Goal: Task Accomplishment & Management: Manage account settings

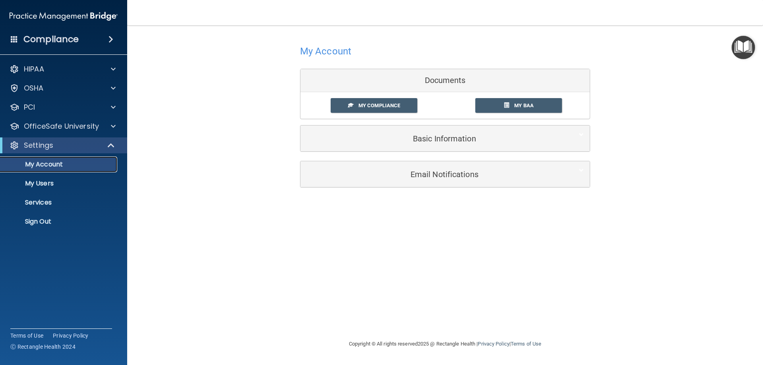
click at [64, 163] on p "My Account" at bounding box center [59, 165] width 108 height 8
click at [342, 104] on link "My Compliance" at bounding box center [374, 105] width 87 height 15
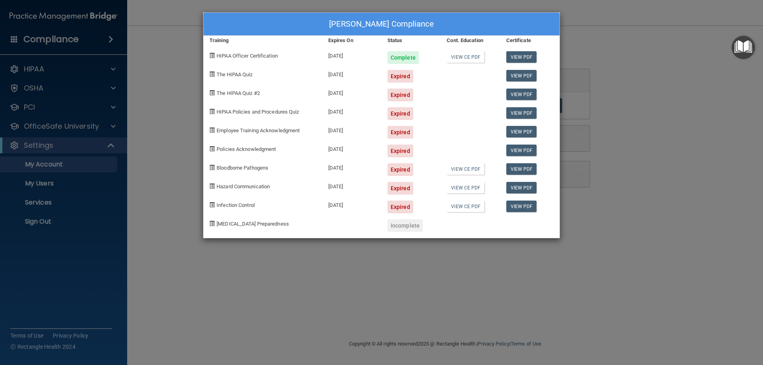
click at [600, 168] on div "Marilyn Lepard's Compliance Training Expires On Status Cont. Education Certific…" at bounding box center [381, 182] width 763 height 365
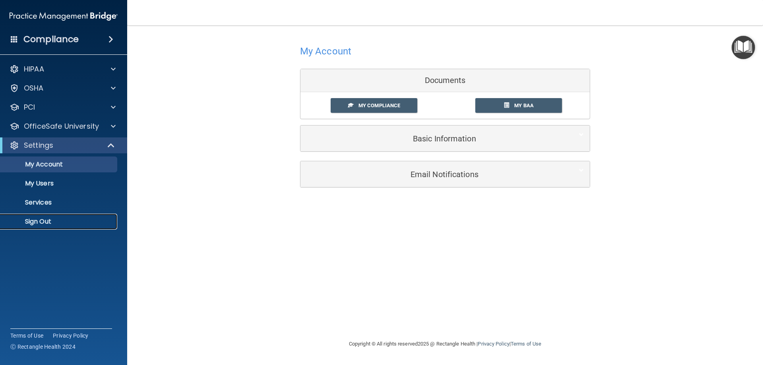
click at [41, 219] on p "Sign Out" at bounding box center [59, 222] width 108 height 8
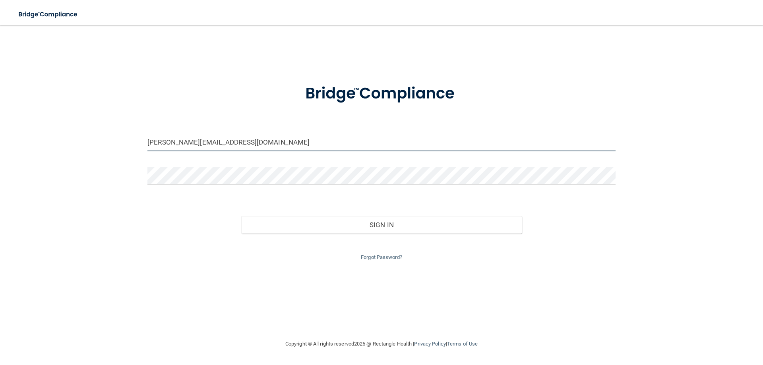
click at [263, 149] on input "[PERSON_NAME][EMAIL_ADDRESS][DOMAIN_NAME]" at bounding box center [381, 143] width 468 height 18
click at [283, 145] on input "[PERSON_NAME][EMAIL_ADDRESS][DOMAIN_NAME]" at bounding box center [381, 143] width 468 height 18
click at [242, 141] on input "[PERSON_NAME][EMAIL_ADDRESS][DOMAIN_NAME]" at bounding box center [381, 143] width 468 height 18
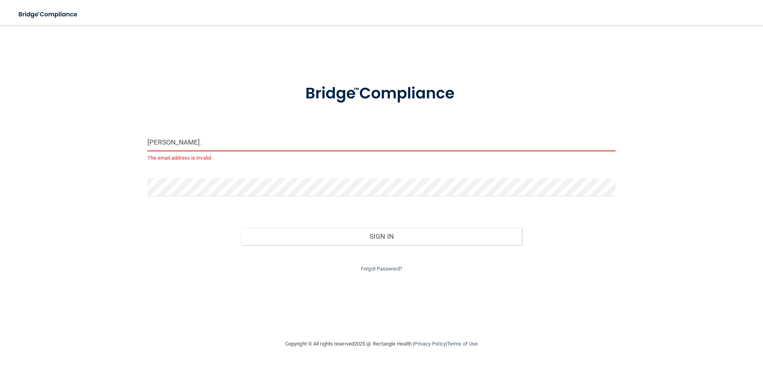
click at [266, 147] on input "marilyn@commyrockwalldentist." at bounding box center [381, 143] width 468 height 18
drag, startPoint x: 266, startPoint y: 147, endPoint x: 134, endPoint y: 139, distance: 132.2
click at [134, 139] on div "marilyn@commyrockwalldentist. The email address is invalid Invalid email/passwo…" at bounding box center [381, 182] width 731 height 298
type input "[EMAIL_ADDRESS][DOMAIN_NAME]"
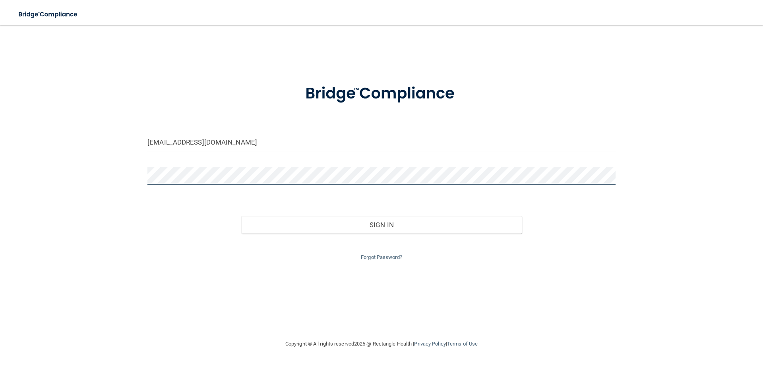
click at [112, 177] on div "braylenc@gmail.com Invalid email/password. You don't have permission to access …" at bounding box center [381, 182] width 731 height 298
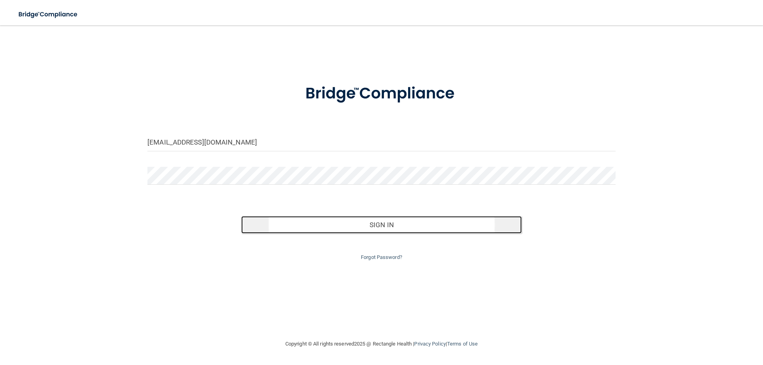
click at [370, 228] on button "Sign In" at bounding box center [381, 224] width 281 height 17
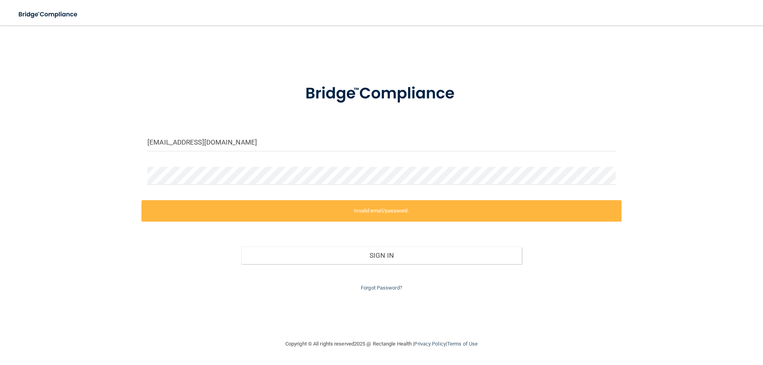
click at [339, 214] on label "Invalid email/password." at bounding box center [381, 210] width 480 height 21
click at [357, 265] on div "Forgot Password?" at bounding box center [381, 278] width 480 height 29
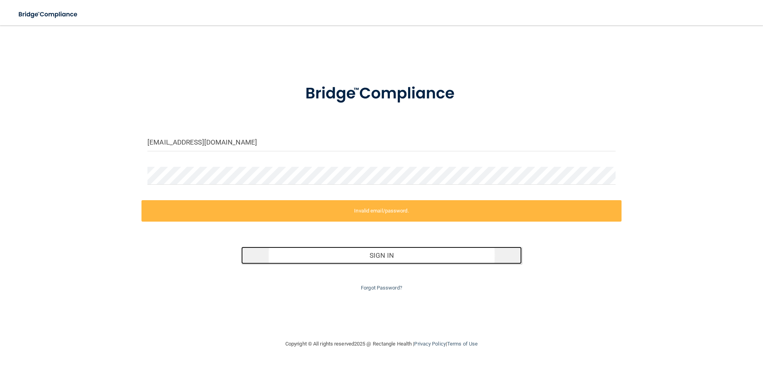
click at [355, 257] on button "Sign In" at bounding box center [381, 255] width 281 height 17
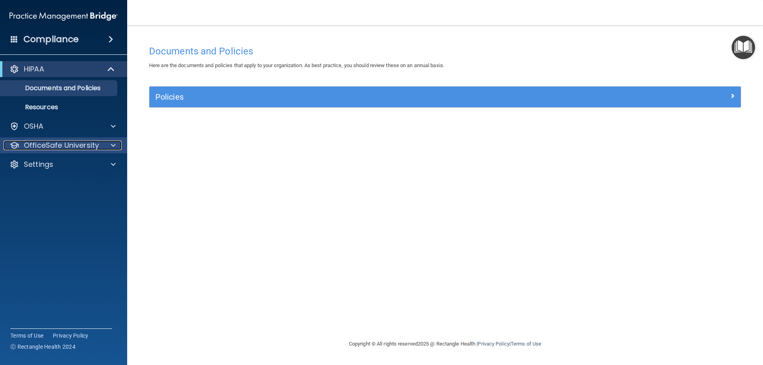
click at [105, 145] on div at bounding box center [112, 146] width 20 height 10
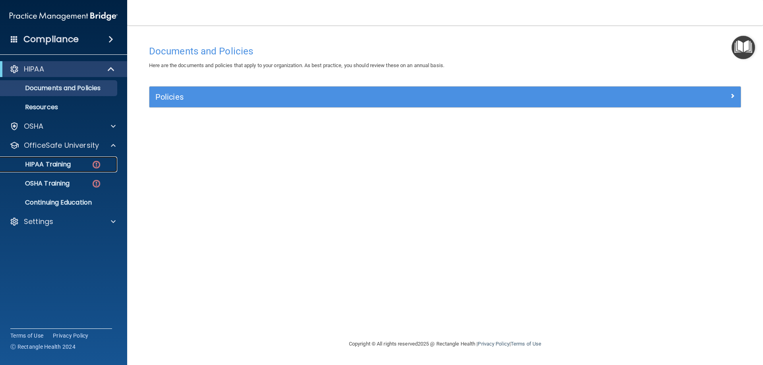
click at [85, 161] on div "HIPAA Training" at bounding box center [59, 165] width 108 height 8
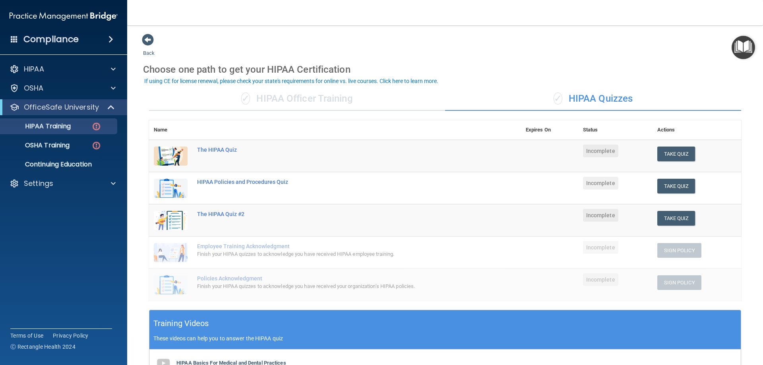
click at [333, 106] on div "✓ HIPAA Officer Training" at bounding box center [297, 99] width 296 height 24
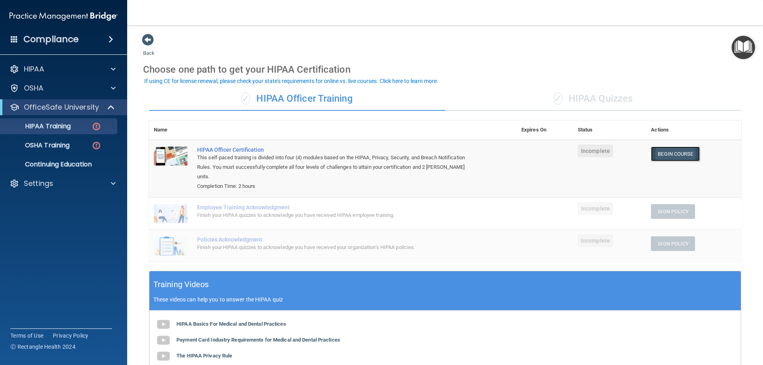
click at [673, 154] on link "Begin Course" at bounding box center [675, 154] width 48 height 15
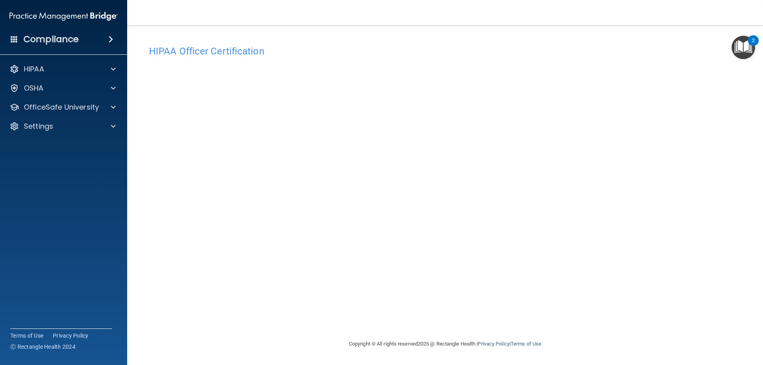
click at [741, 45] on img "Open Resource Center, 2 new notifications" at bounding box center [743, 47] width 23 height 23
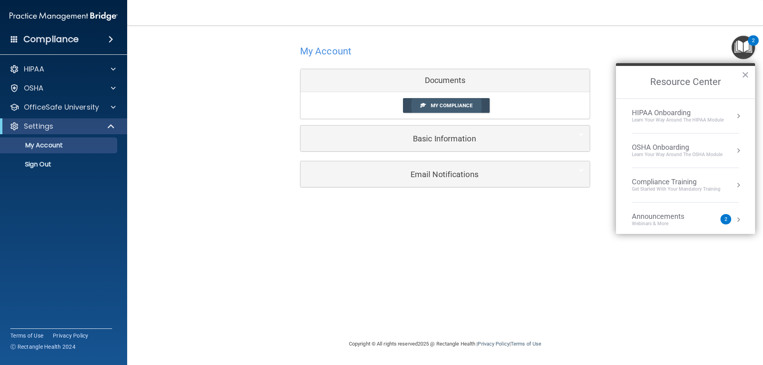
click at [438, 103] on span "My Compliance" at bounding box center [452, 106] width 42 height 6
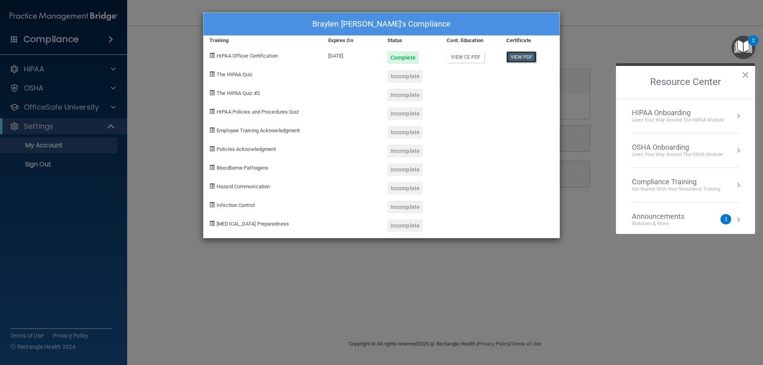
click at [524, 56] on link "View PDF" at bounding box center [521, 57] width 31 height 12
click at [581, 52] on div "Braylen Chritian's Compliance Training Expires On Status Cont. Education Certif…" at bounding box center [381, 182] width 763 height 365
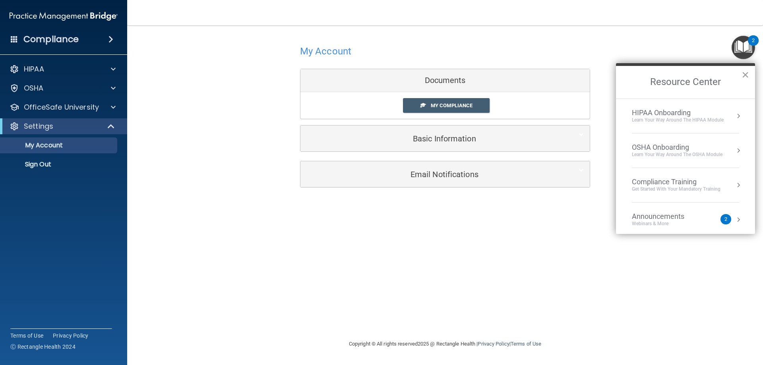
click at [747, 75] on button "×" at bounding box center [745, 74] width 8 height 13
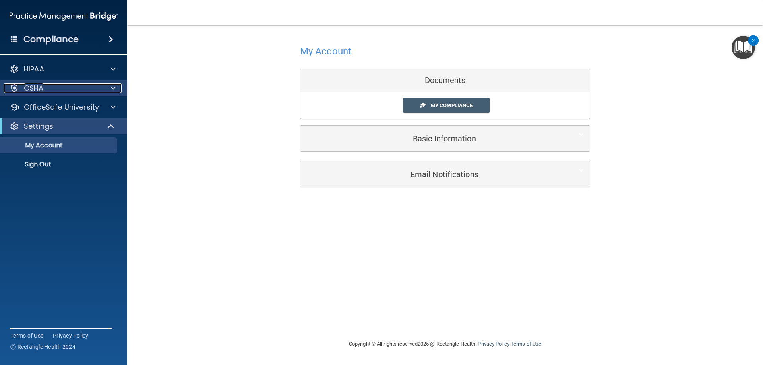
click at [68, 85] on div "OSHA" at bounding box center [53, 88] width 99 height 10
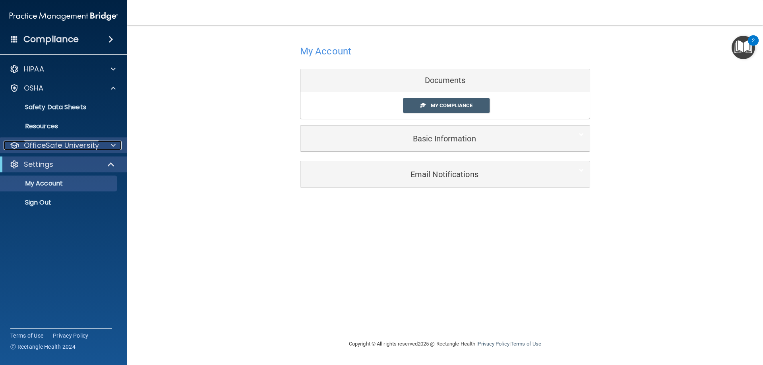
click at [78, 149] on p "OfficeSafe University" at bounding box center [61, 146] width 75 height 10
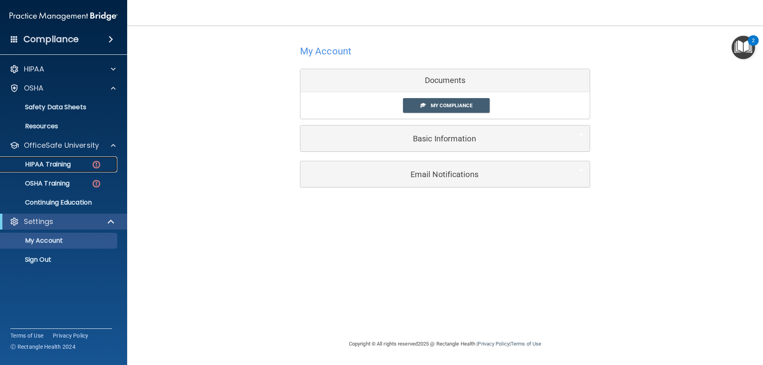
click at [93, 168] on img at bounding box center [96, 165] width 10 height 10
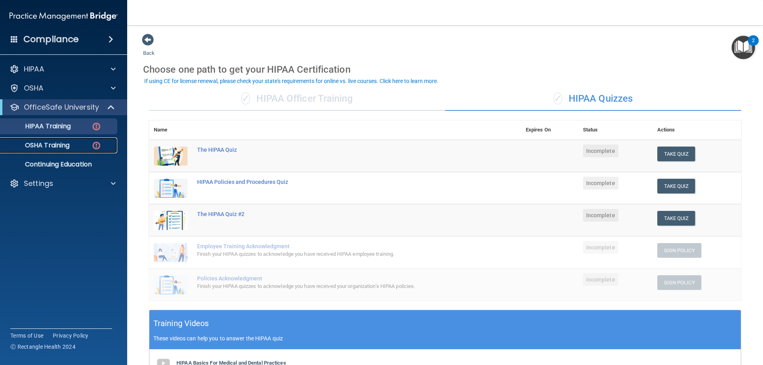
click at [66, 143] on p "OSHA Training" at bounding box center [37, 145] width 64 height 8
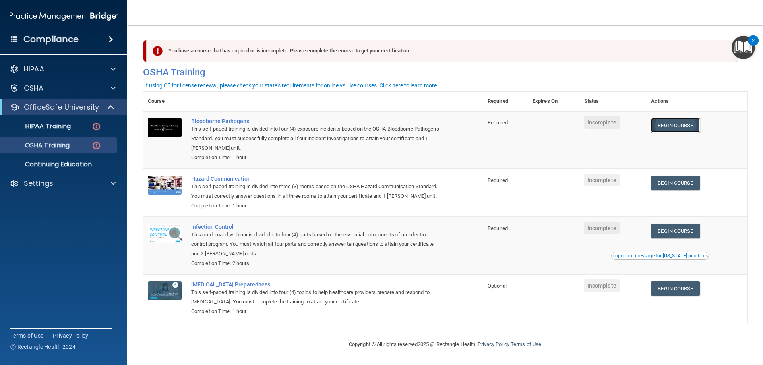
click at [684, 127] on link "Begin Course" at bounding box center [675, 125] width 48 height 15
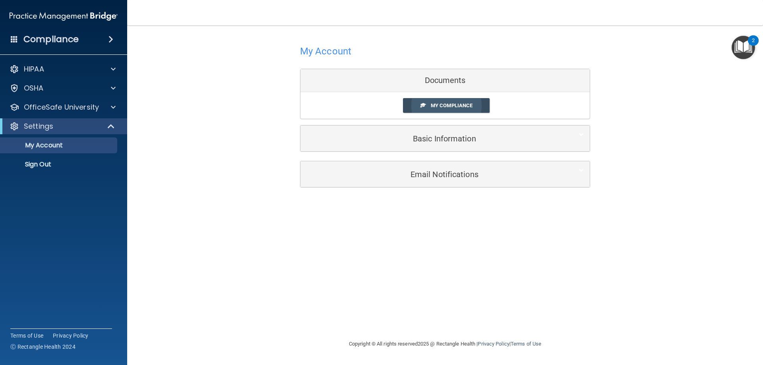
click at [451, 105] on span "My Compliance" at bounding box center [452, 106] width 42 height 6
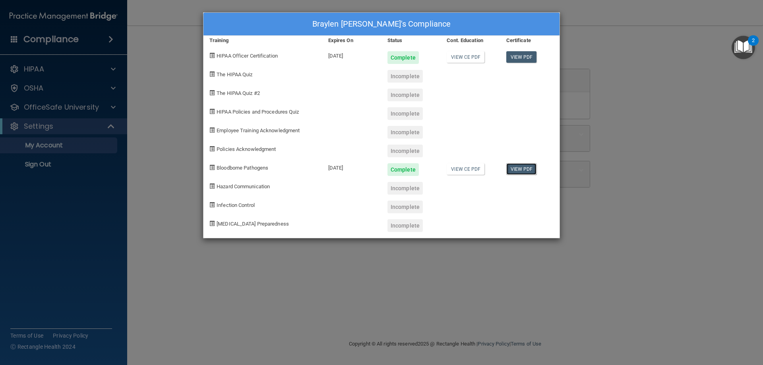
click at [518, 169] on link "View PDF" at bounding box center [521, 169] width 31 height 12
click at [707, 41] on div "Braylen Chritian's Compliance Training Expires On Status Cont. Education Certif…" at bounding box center [381, 182] width 763 height 365
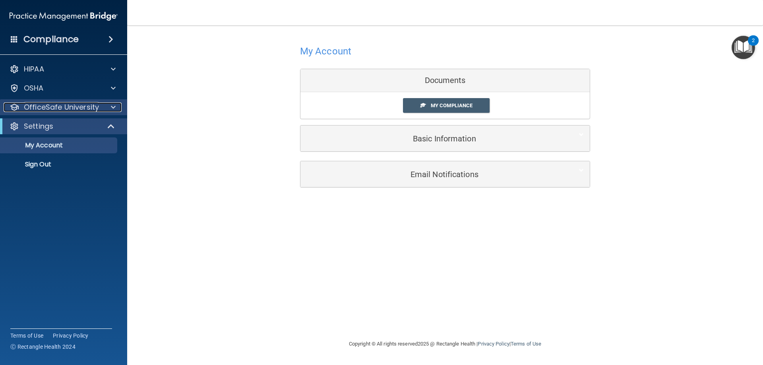
click at [99, 110] on div "OfficeSafe University" at bounding box center [53, 108] width 99 height 10
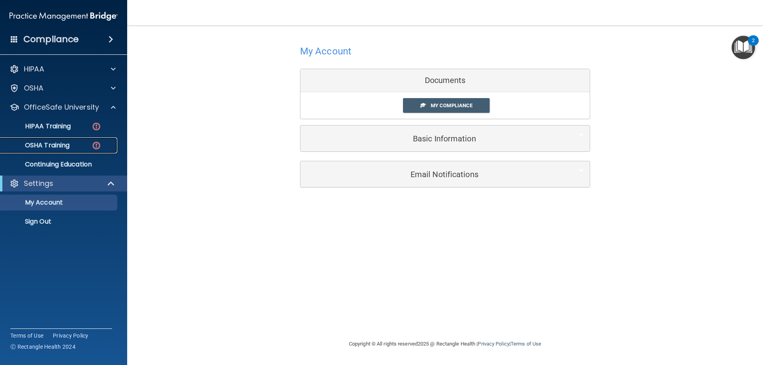
click at [75, 146] on div "OSHA Training" at bounding box center [59, 145] width 108 height 8
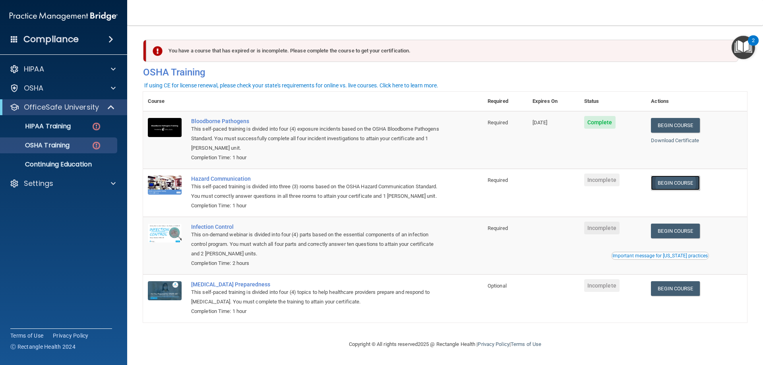
click at [674, 183] on link "Begin Course" at bounding box center [675, 183] width 48 height 15
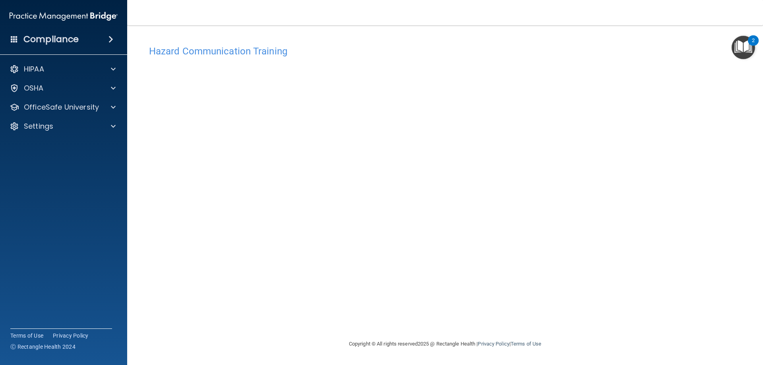
click at [136, 236] on main "Hazard Communication Training This course doesn’t expire until . Are you sure y…" at bounding box center [445, 195] width 636 height 340
click at [70, 92] on div "OSHA" at bounding box center [53, 88] width 99 height 10
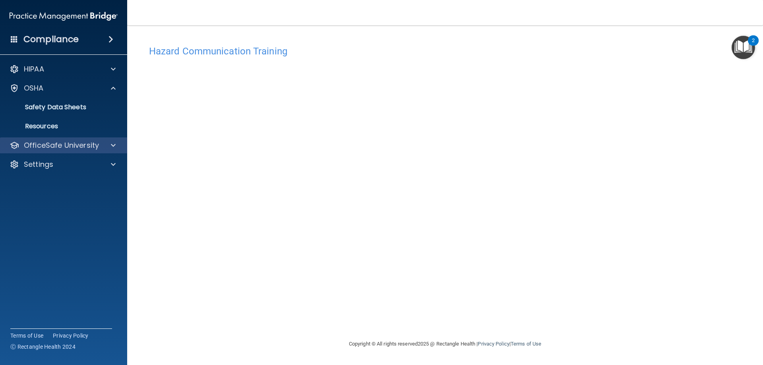
click at [54, 137] on div "OfficeSafe University" at bounding box center [64, 145] width 128 height 16
click at [111, 144] on span at bounding box center [113, 146] width 5 height 10
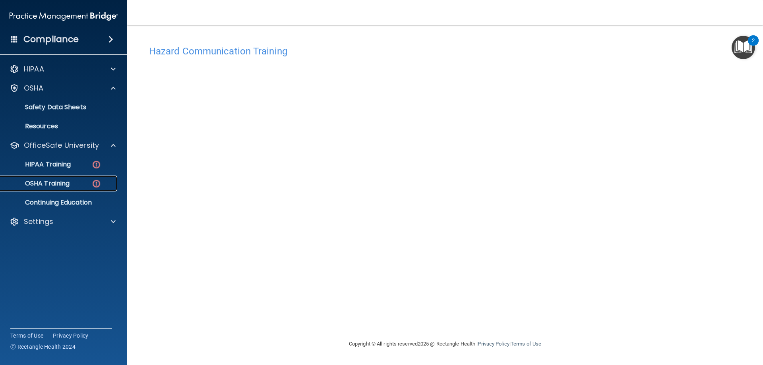
click at [93, 182] on img at bounding box center [96, 184] width 10 height 10
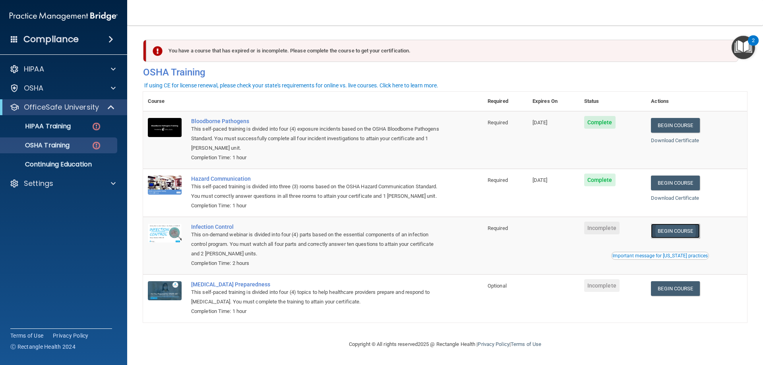
click at [682, 238] on link "Begin Course" at bounding box center [675, 231] width 48 height 15
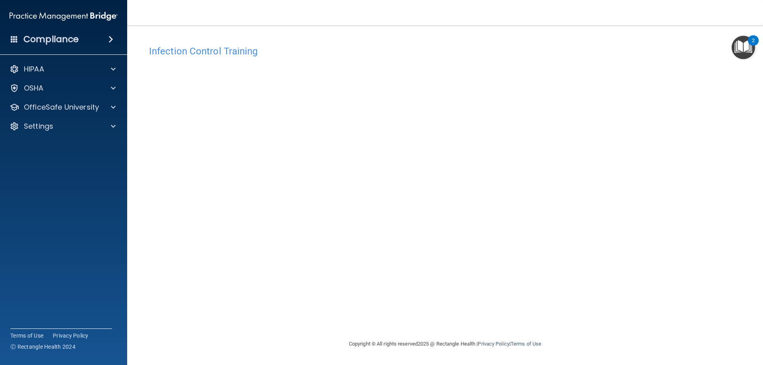
click at [613, 254] on div "Infection Control Training This course doesn’t expire until . Are you sure you …" at bounding box center [445, 190] width 604 height 298
click at [617, 242] on div "Infection Control Training This course doesn’t expire until . Are you sure you …" at bounding box center [445, 190] width 604 height 298
click at [114, 106] on span at bounding box center [113, 108] width 5 height 10
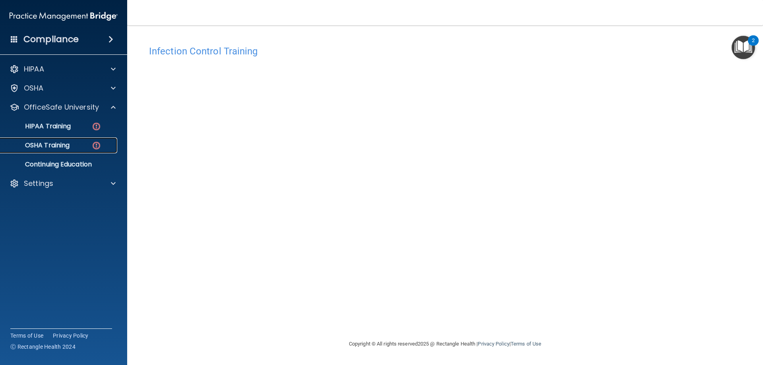
click at [91, 145] on div "OSHA Training" at bounding box center [59, 145] width 108 height 8
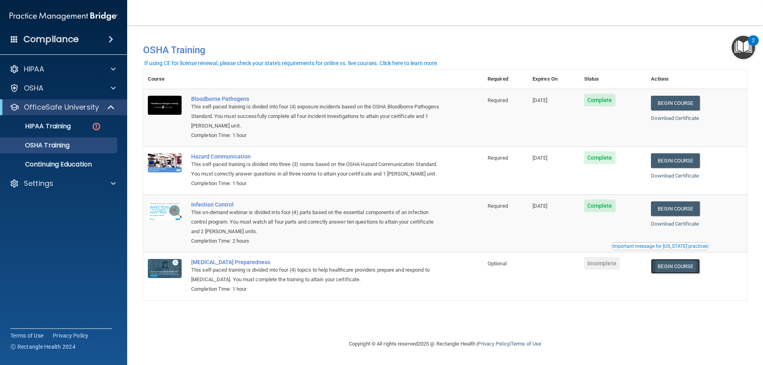
click at [674, 265] on link "Begin Course" at bounding box center [675, 266] width 48 height 15
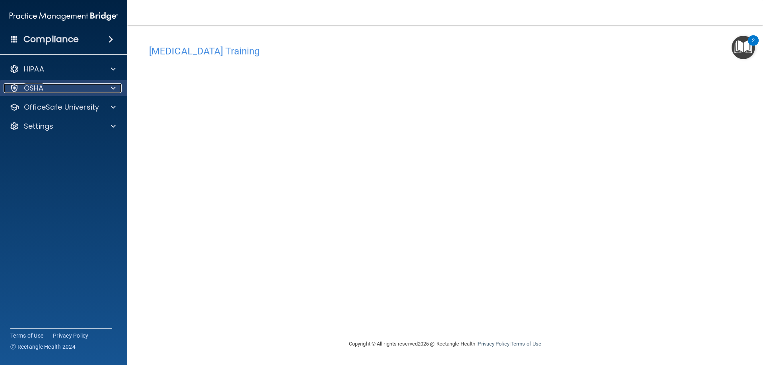
click at [112, 87] on span at bounding box center [113, 88] width 5 height 10
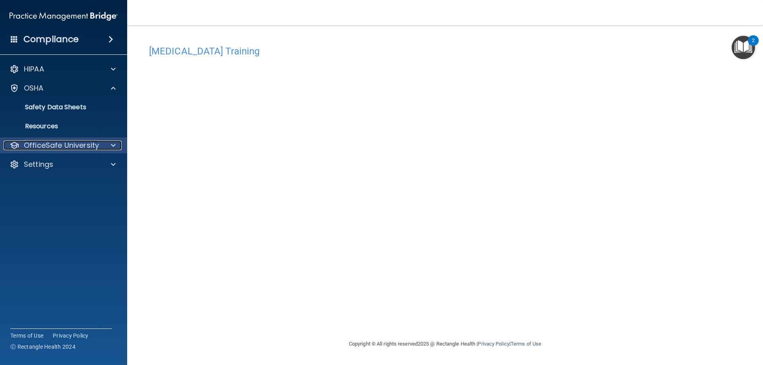
click at [101, 143] on div "OfficeSafe University" at bounding box center [53, 146] width 99 height 10
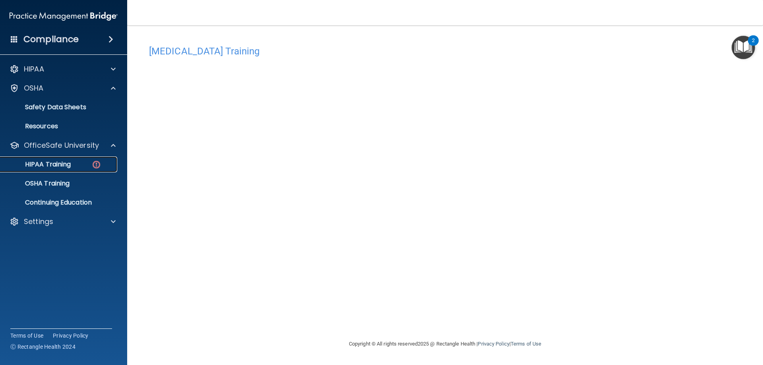
click at [82, 166] on div "HIPAA Training" at bounding box center [59, 165] width 108 height 8
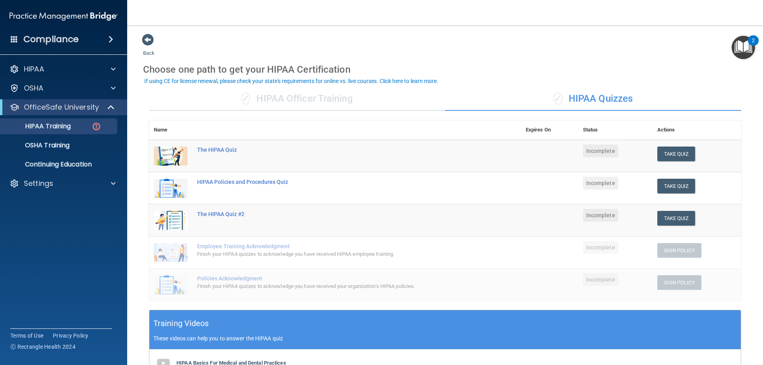
click at [273, 98] on div "✓ HIPAA Officer Training" at bounding box center [297, 99] width 296 height 24
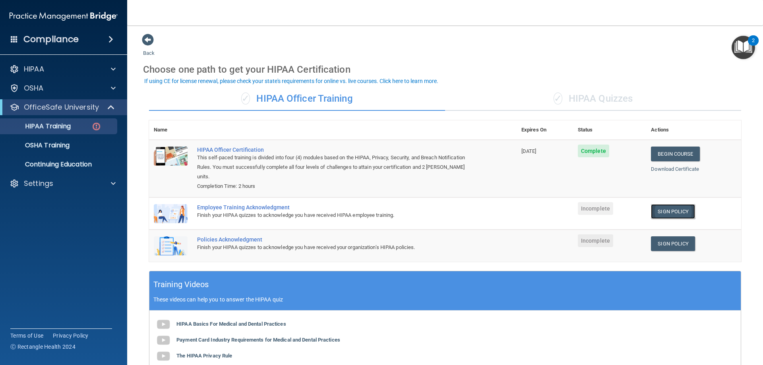
click at [678, 204] on link "Sign Policy" at bounding box center [673, 211] width 44 height 15
click at [669, 236] on link "Sign Policy" at bounding box center [673, 243] width 44 height 15
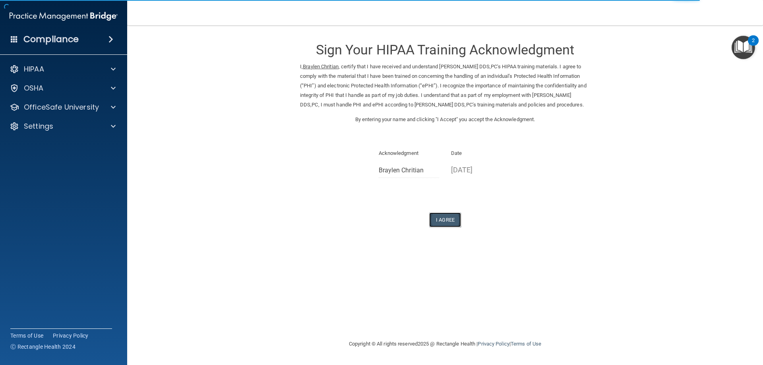
click at [445, 219] on button "I Agree" at bounding box center [445, 220] width 32 height 15
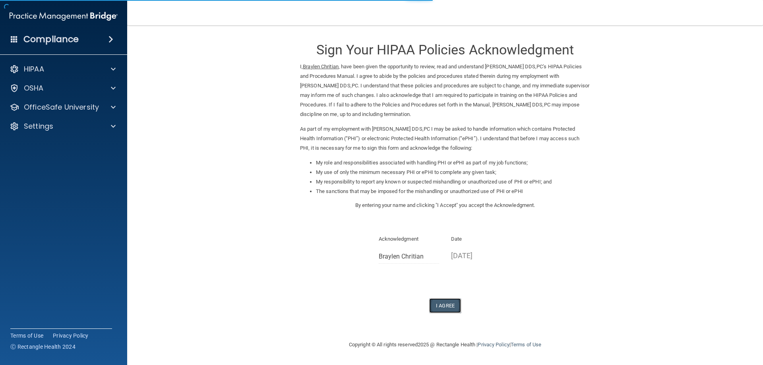
click at [445, 301] on button "I Agree" at bounding box center [445, 305] width 32 height 15
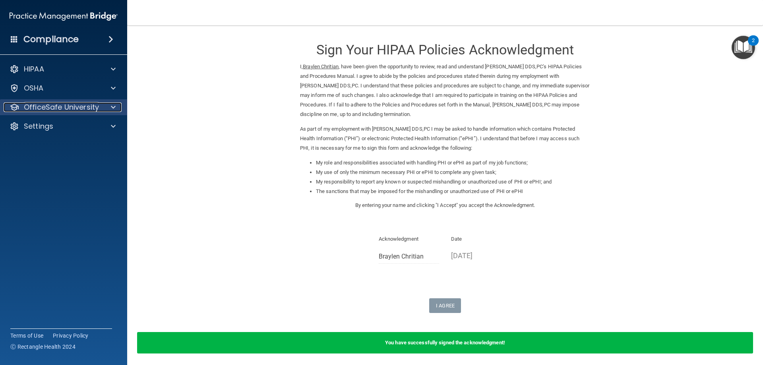
click at [117, 107] on div at bounding box center [112, 108] width 20 height 10
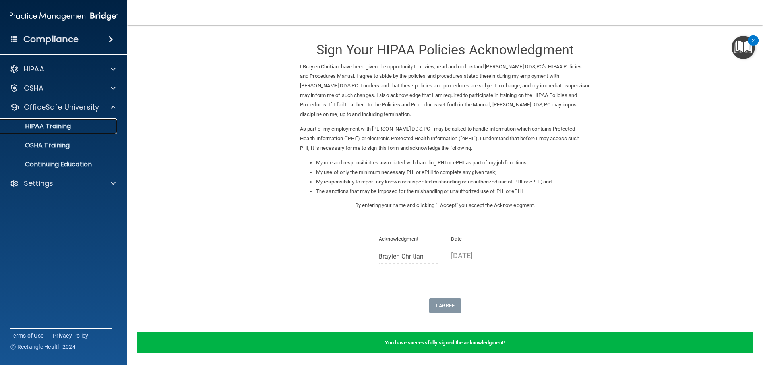
click at [72, 128] on div "HIPAA Training" at bounding box center [59, 126] width 108 height 8
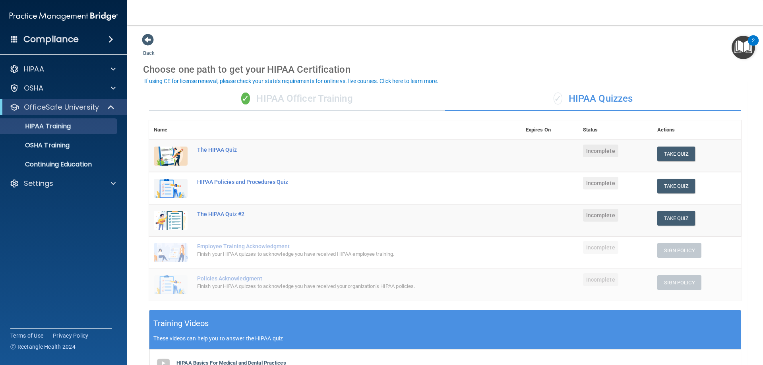
click at [353, 100] on div "✓ HIPAA Officer Training" at bounding box center [297, 99] width 296 height 24
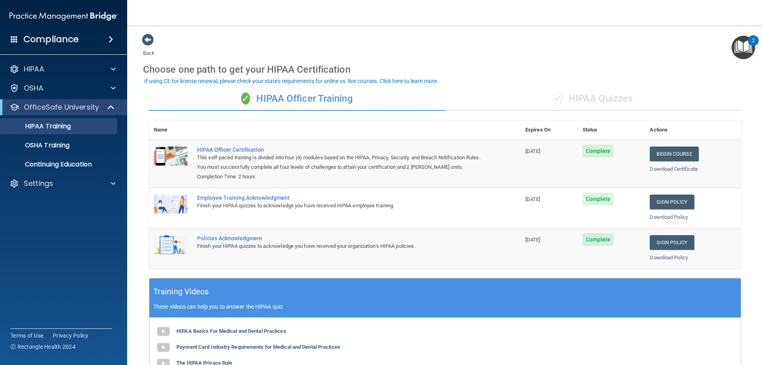
click at [740, 46] on img "Open Resource Center, 2 new notifications" at bounding box center [743, 47] width 23 height 23
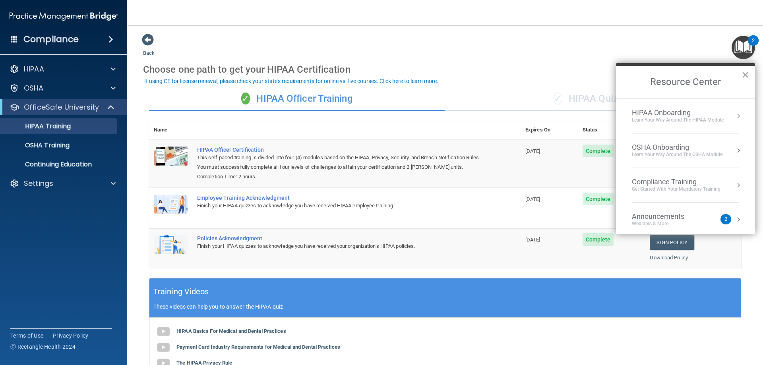
click at [745, 74] on button "×" at bounding box center [745, 74] width 8 height 13
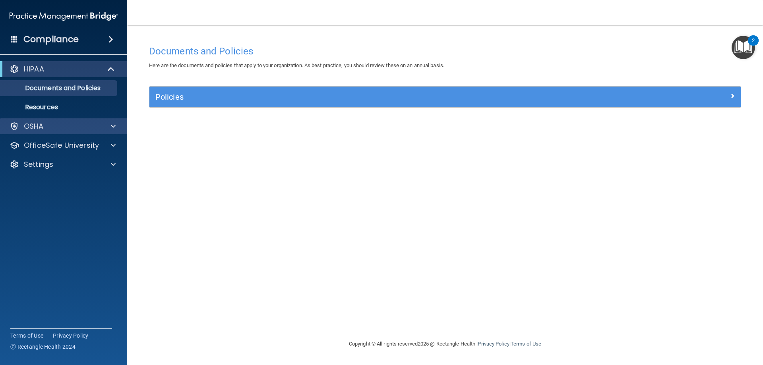
click at [63, 132] on div "OSHA" at bounding box center [64, 126] width 128 height 16
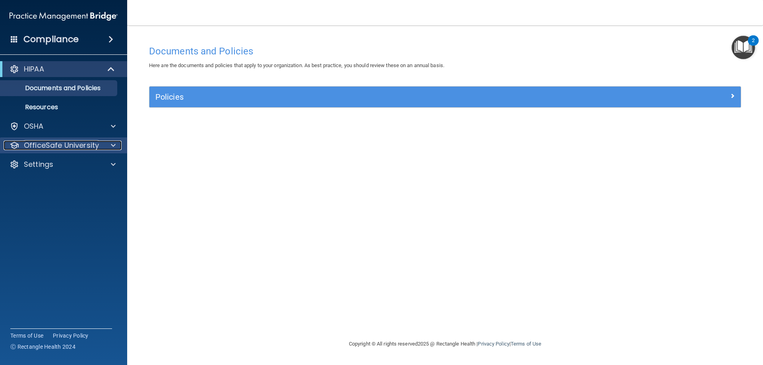
click at [119, 146] on div at bounding box center [112, 146] width 20 height 10
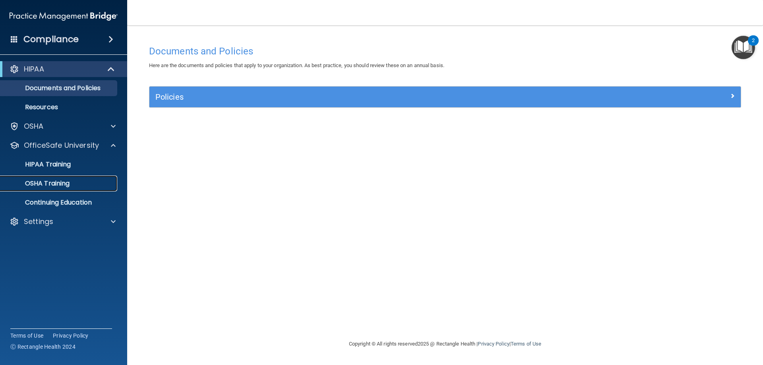
click at [58, 180] on p "OSHA Training" at bounding box center [37, 184] width 64 height 8
